Goal: Transaction & Acquisition: Obtain resource

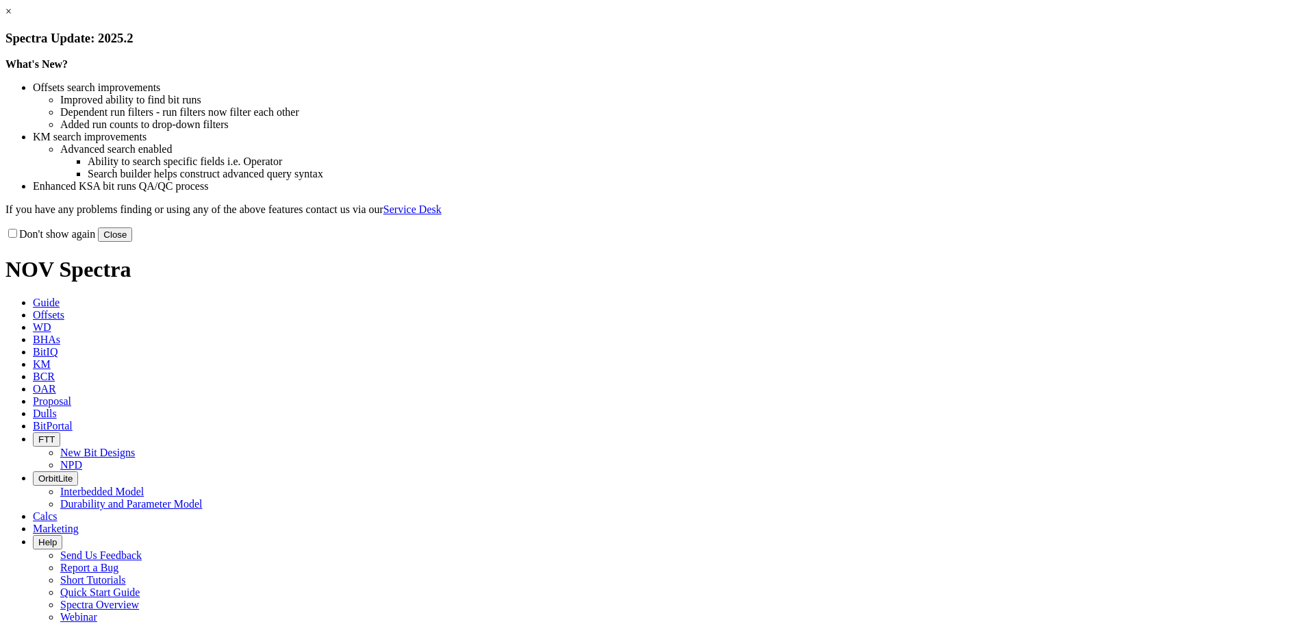
click at [132, 242] on button "Close" at bounding box center [115, 234] width 34 height 14
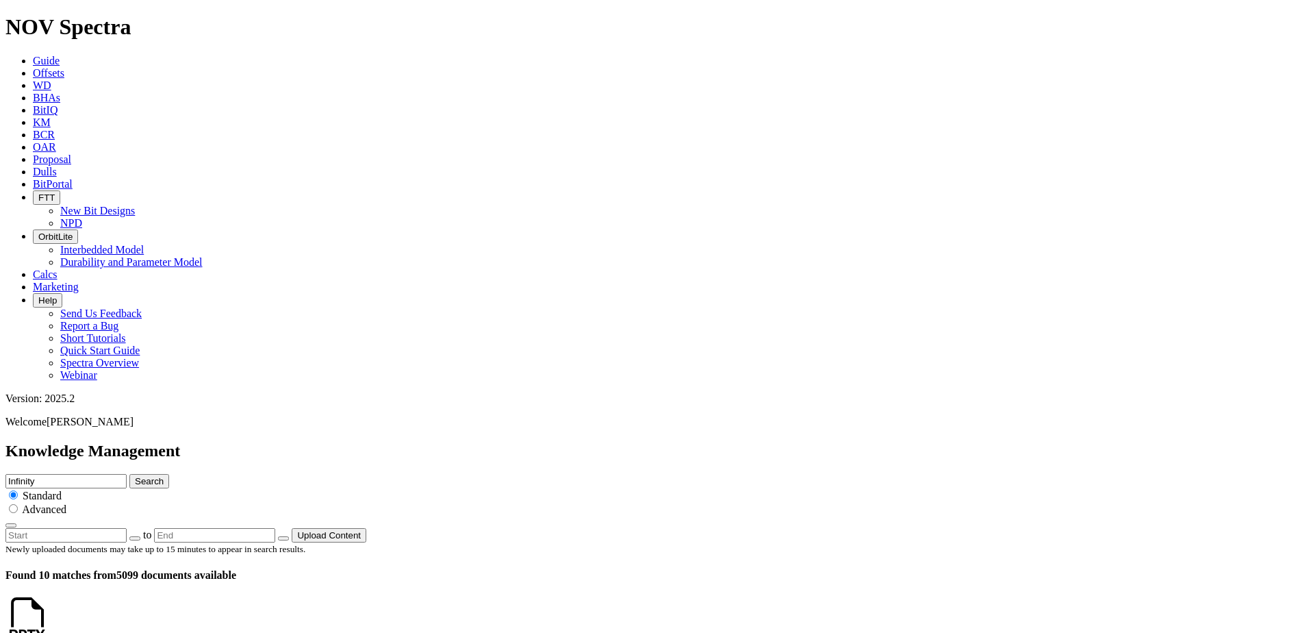
click at [49, 626] on link at bounding box center [49, 632] width 0 height 12
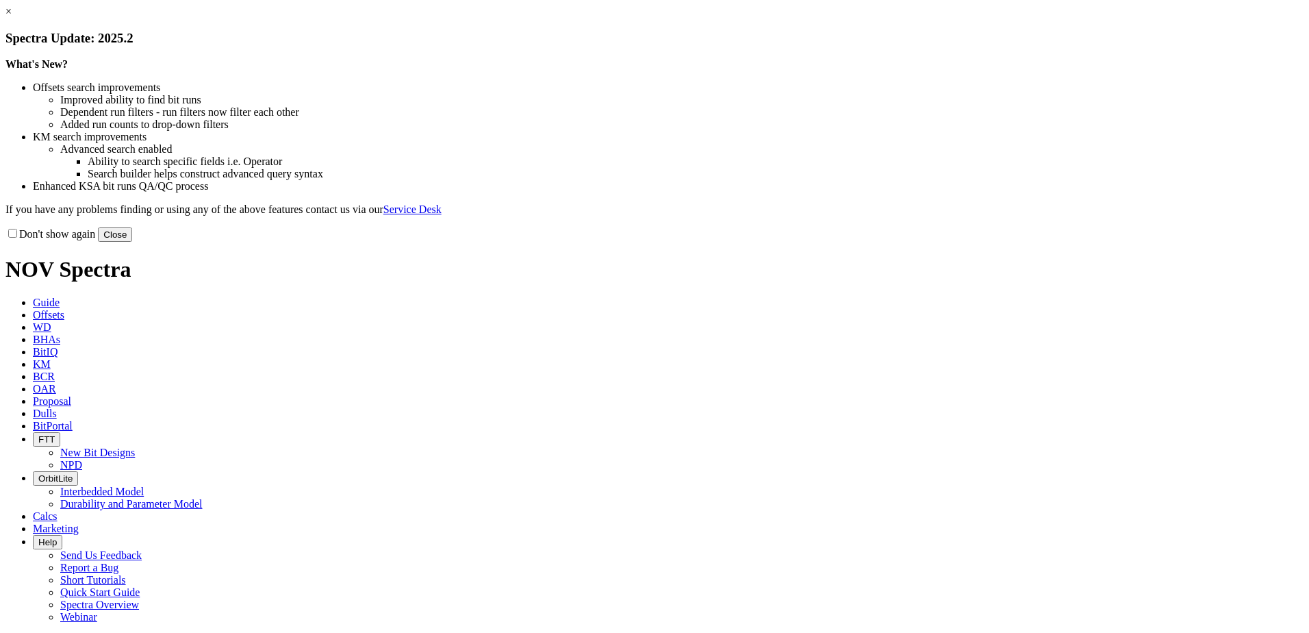
click at [132, 242] on button "Close" at bounding box center [115, 234] width 34 height 14
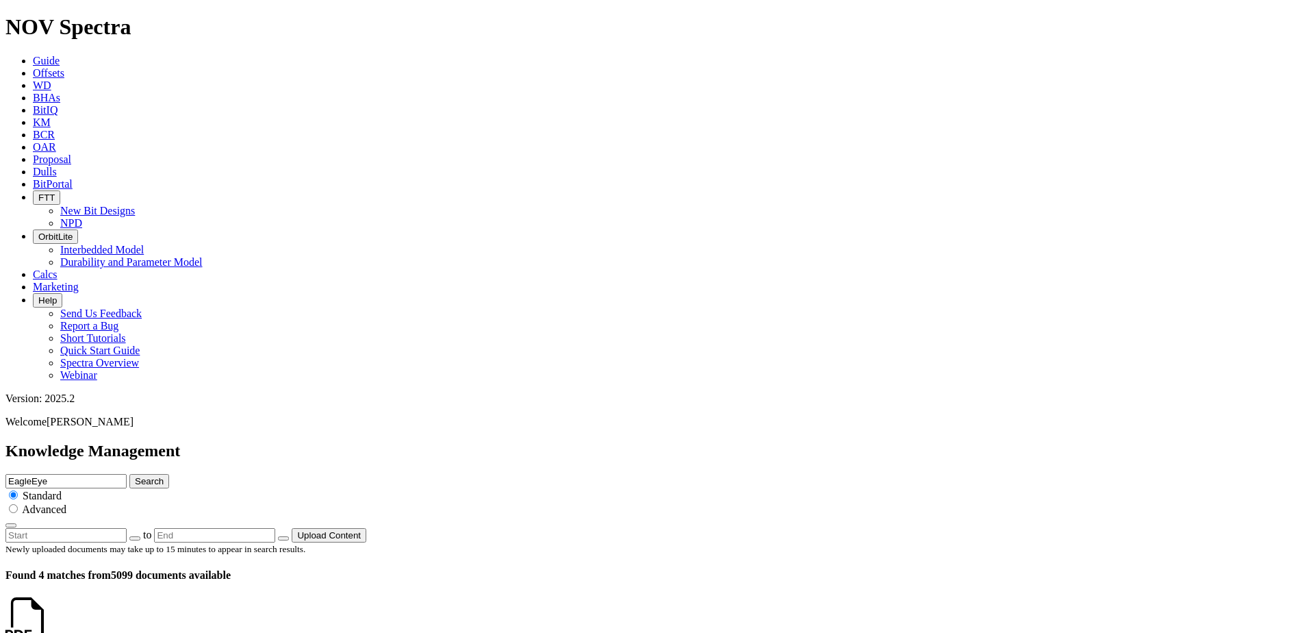
click at [49, 626] on link at bounding box center [49, 632] width 0 height 12
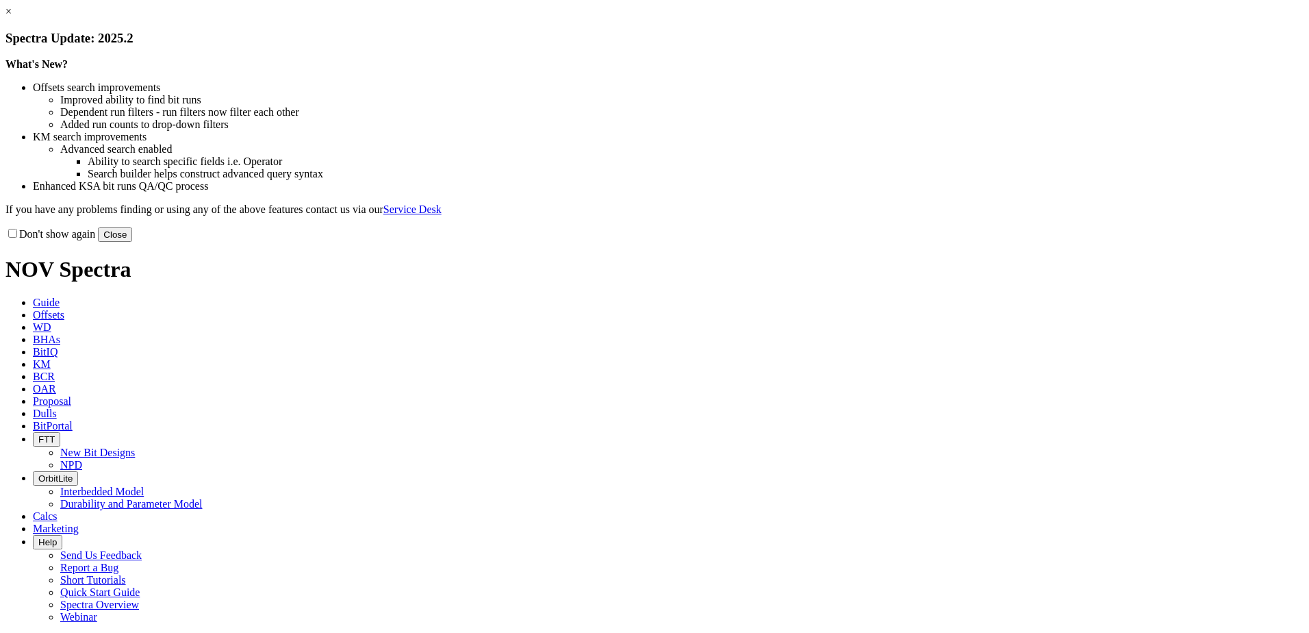
click at [132, 242] on button "Close" at bounding box center [115, 234] width 34 height 14
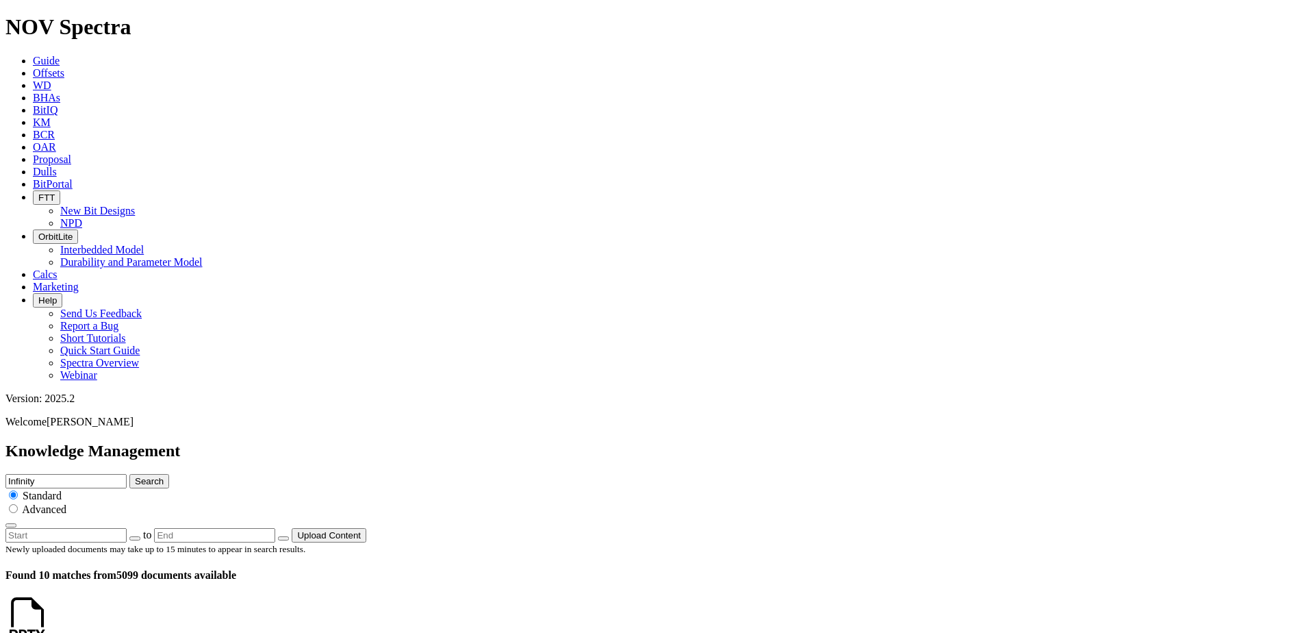
click at [49, 626] on link at bounding box center [49, 632] width 0 height 12
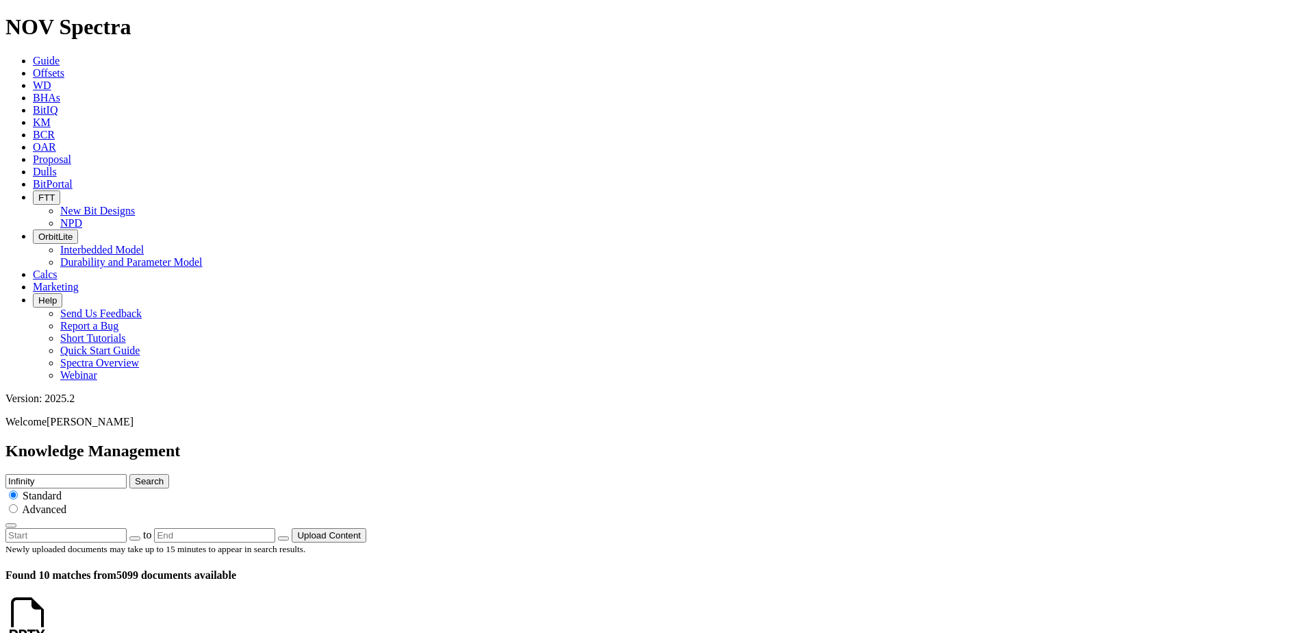
scroll to position [0, 0]
drag, startPoint x: 624, startPoint y: 75, endPoint x: 555, endPoint y: 75, distance: 68.5
click at [555, 442] on div "Knowledge Management Infinity Search Standard Advanced to Upload Content" at bounding box center [654, 492] width 1298 height 101
type input "shaped cutters"
click at [129, 474] on button "Search" at bounding box center [149, 481] width 40 height 14
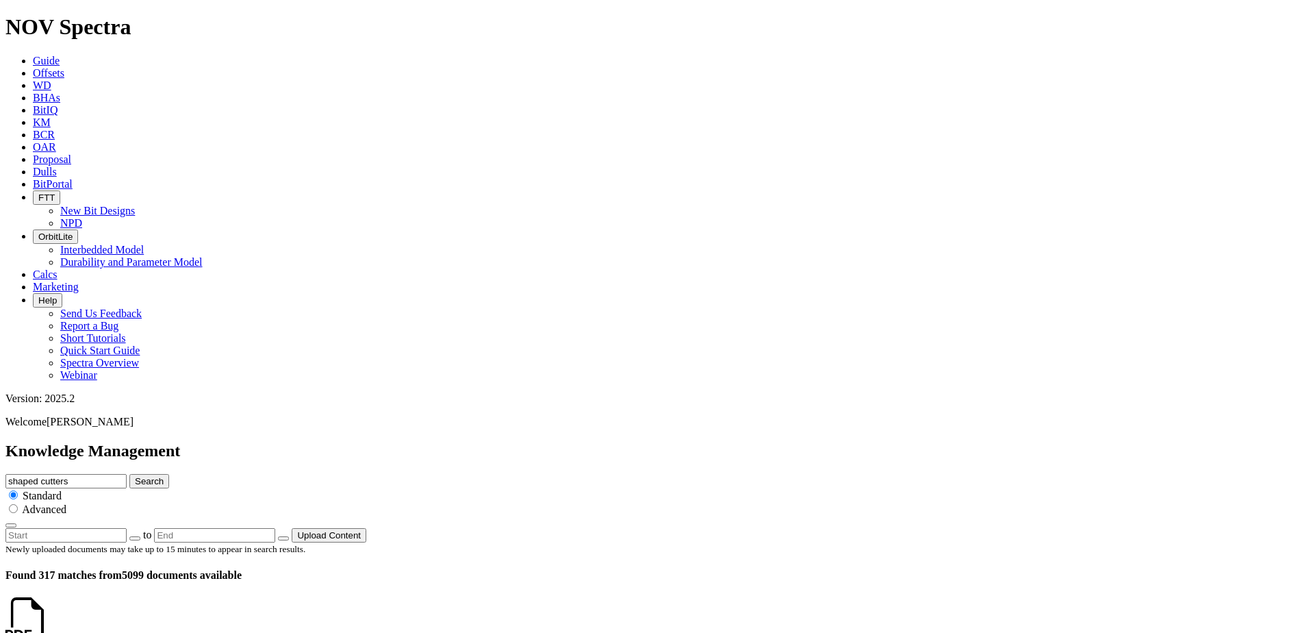
scroll to position [1369, 0]
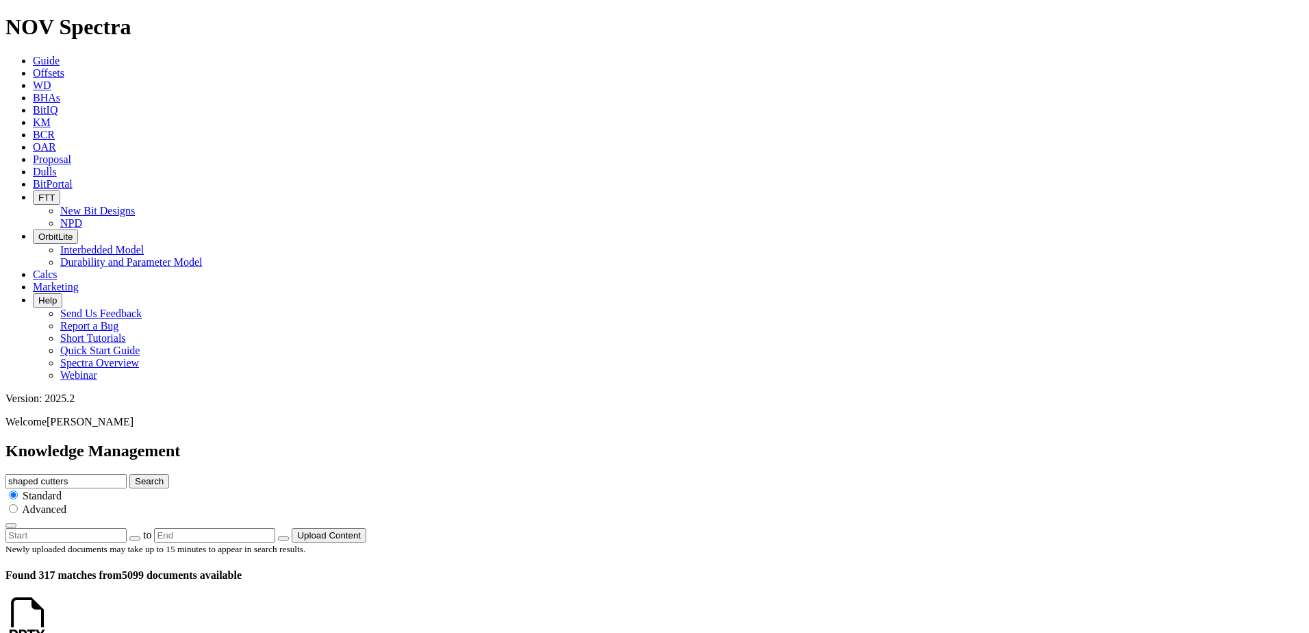
scroll to position [890, 0]
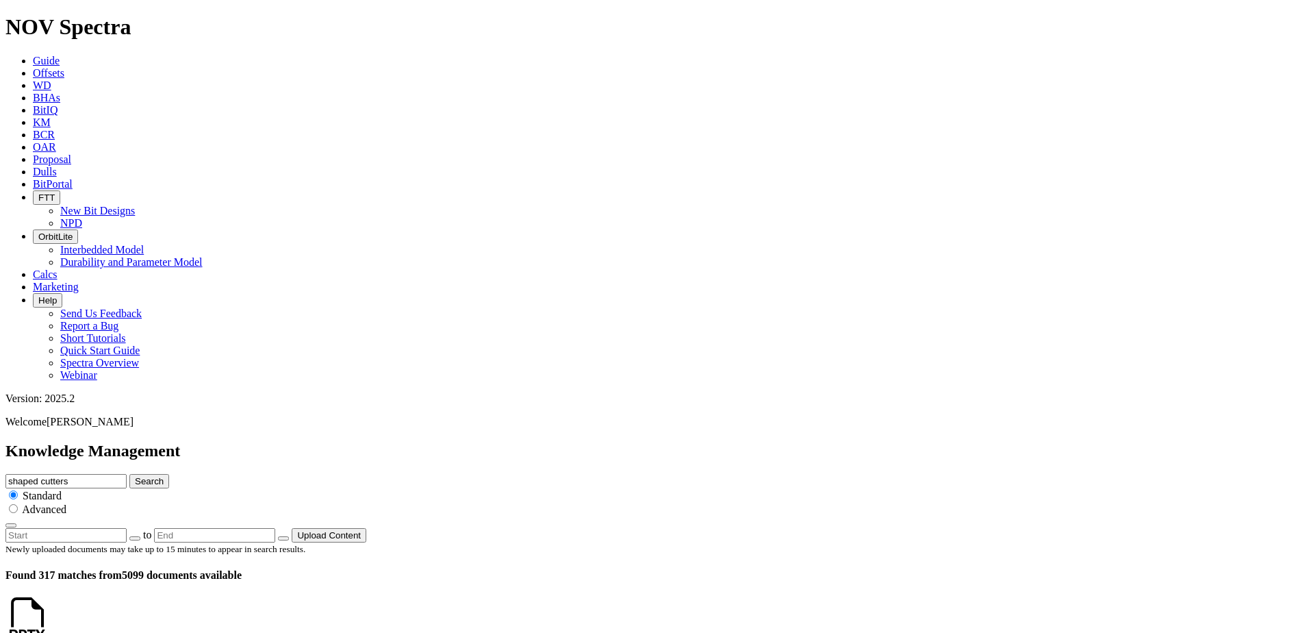
drag, startPoint x: 671, startPoint y: 74, endPoint x: 548, endPoint y: 73, distance: 123.2
click at [548, 442] on div "Knowledge Management shaped cutters Search Standard Advanced to Upload Content" at bounding box center [654, 492] width 1298 height 101
type input "5dx"
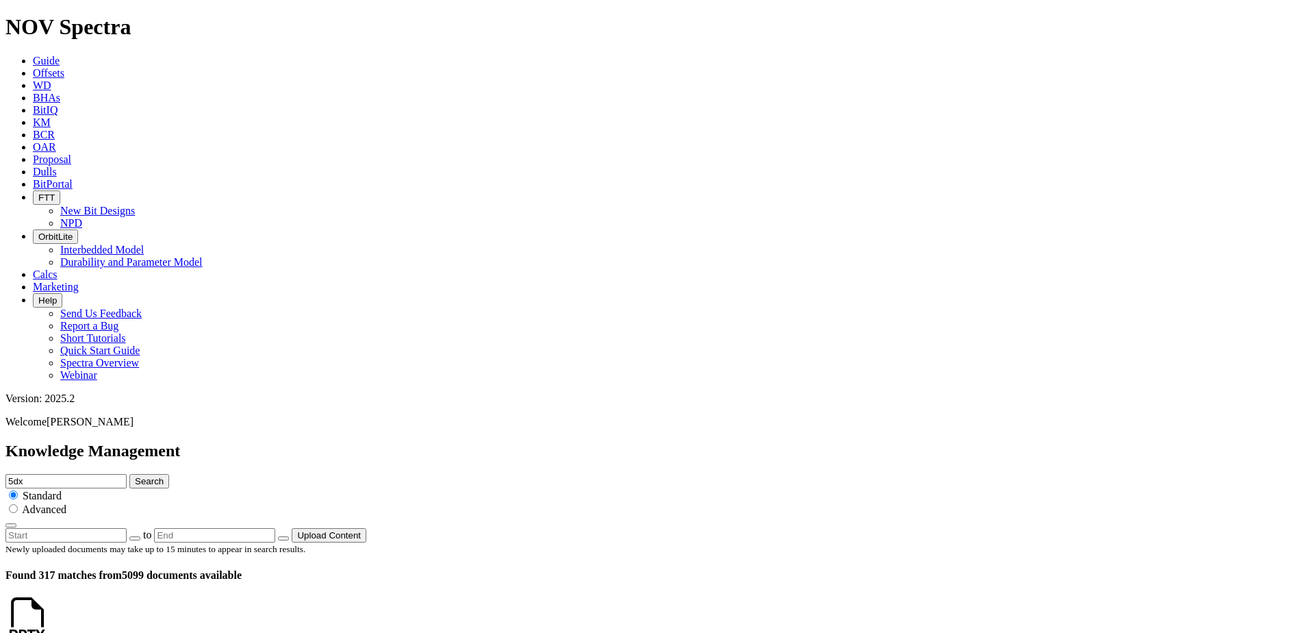
click at [129, 474] on button "Search" at bounding box center [149, 481] width 40 height 14
